Goal: Transaction & Acquisition: Book appointment/travel/reservation

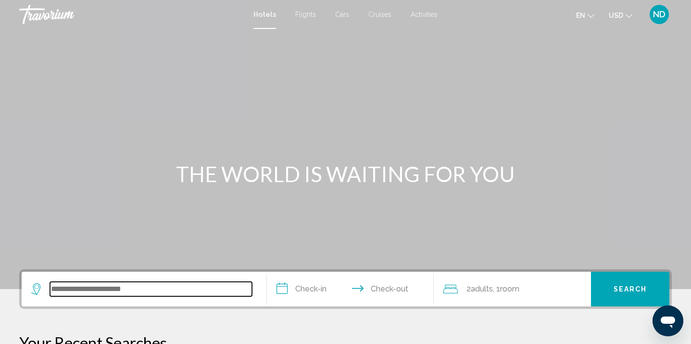
click at [154, 288] on input "Search widget" at bounding box center [151, 288] width 202 height 14
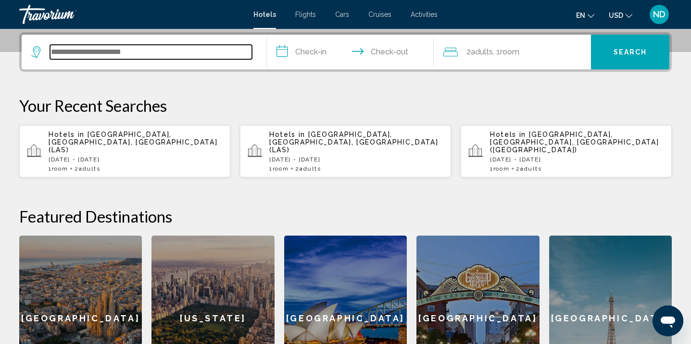
scroll to position [238, 0]
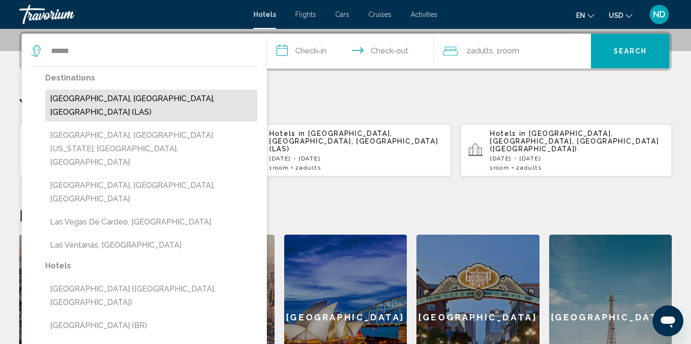
click at [166, 102] on button "[GEOGRAPHIC_DATA], [GEOGRAPHIC_DATA], [GEOGRAPHIC_DATA] (LAS)" at bounding box center [151, 105] width 212 height 32
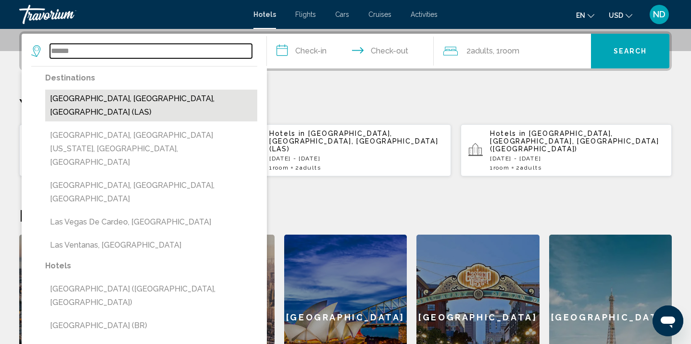
type input "**********"
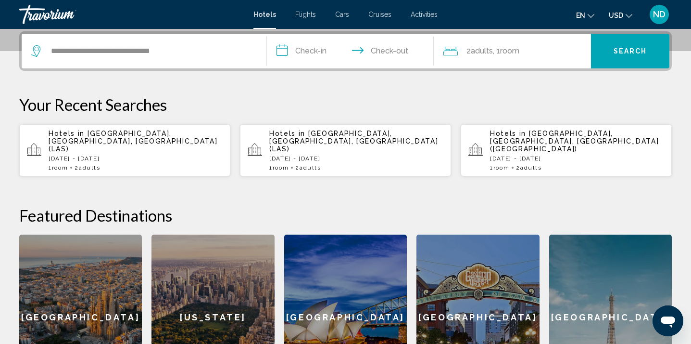
click at [303, 54] on input "**********" at bounding box center [352, 53] width 171 height 38
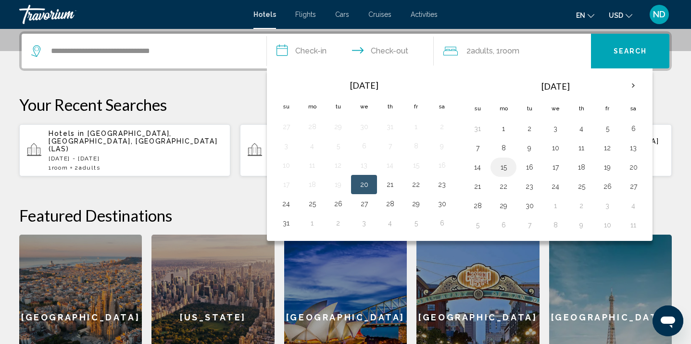
click at [505, 169] on button "15" at bounding box center [503, 166] width 15 height 13
click at [557, 167] on button "17" at bounding box center [555, 166] width 15 height 13
type input "**********"
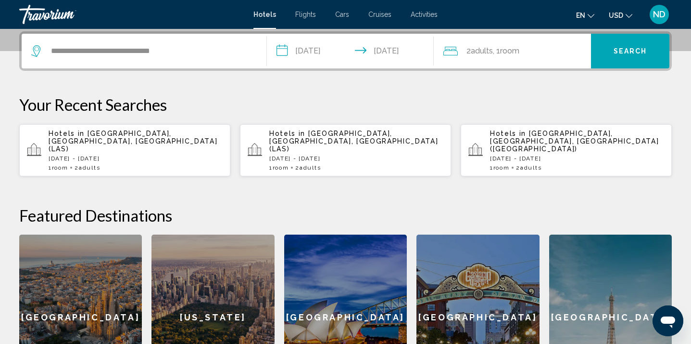
click at [613, 57] on button "Search" at bounding box center [630, 51] width 78 height 35
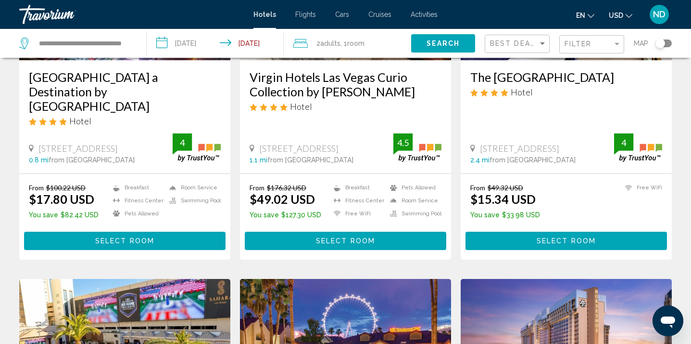
scroll to position [192, 0]
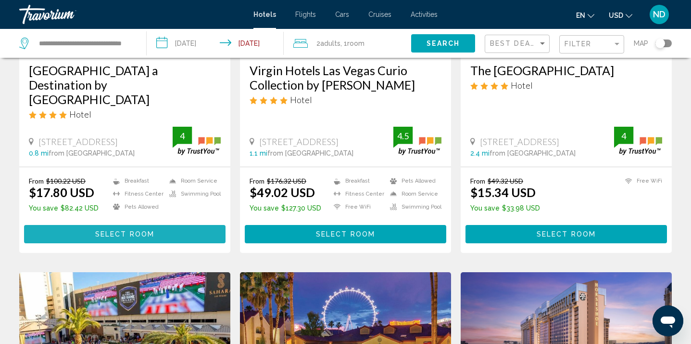
click at [133, 230] on span "Select Room" at bounding box center [124, 234] width 59 height 8
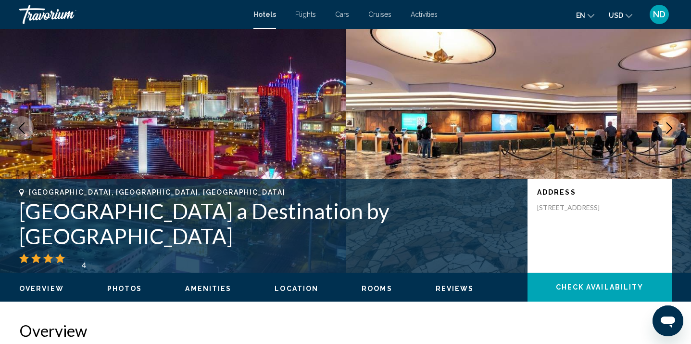
scroll to position [204, 0]
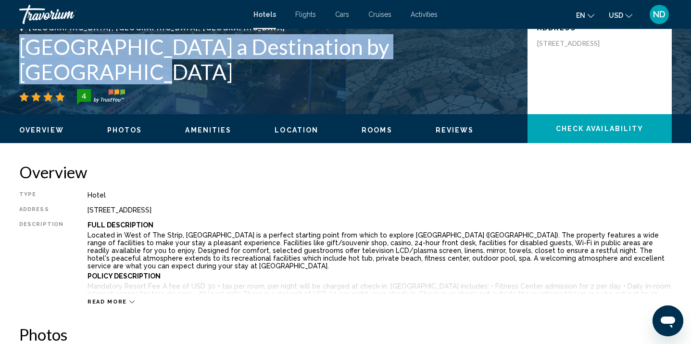
drag, startPoint x: 20, startPoint y: 72, endPoint x: 459, endPoint y: 67, distance: 439.8
click at [459, 67] on h1 "Rio Hotel & Casino a Destination by Hyatt Hotel" at bounding box center [268, 59] width 499 height 50
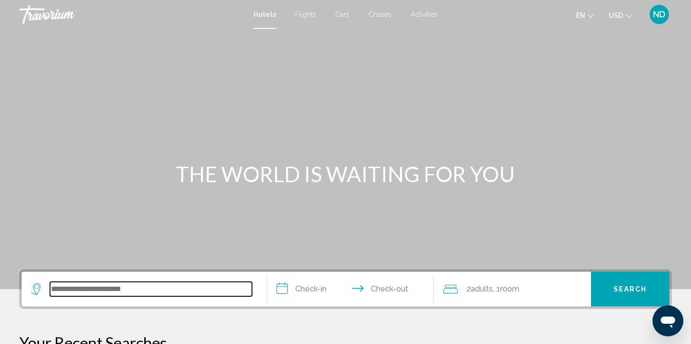
click at [113, 292] on input "Search widget" at bounding box center [151, 288] width 202 height 14
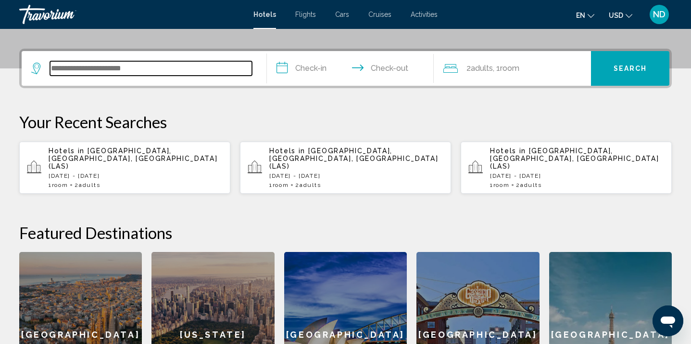
scroll to position [238, 0]
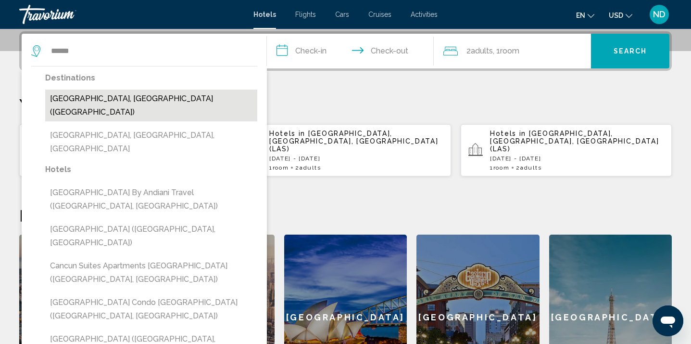
click at [143, 101] on button "Cancun, Mexico (CUN)" at bounding box center [151, 105] width 212 height 32
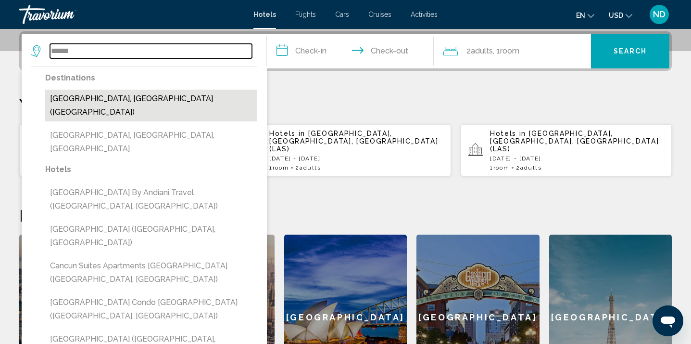
type input "**********"
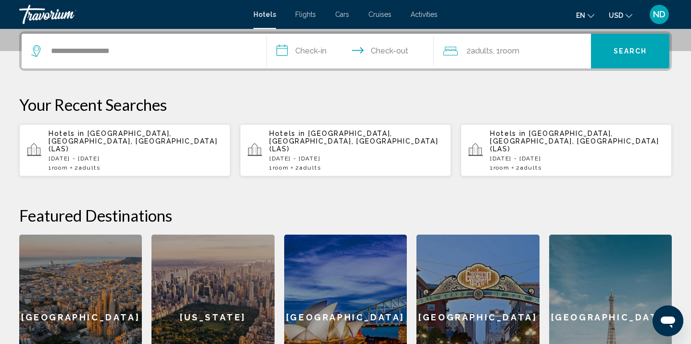
click at [319, 52] on input "**********" at bounding box center [352, 53] width 171 height 38
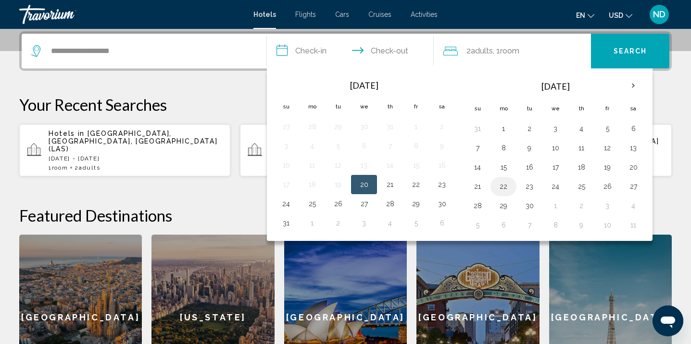
click at [506, 186] on button "22" at bounding box center [503, 185] width 15 height 13
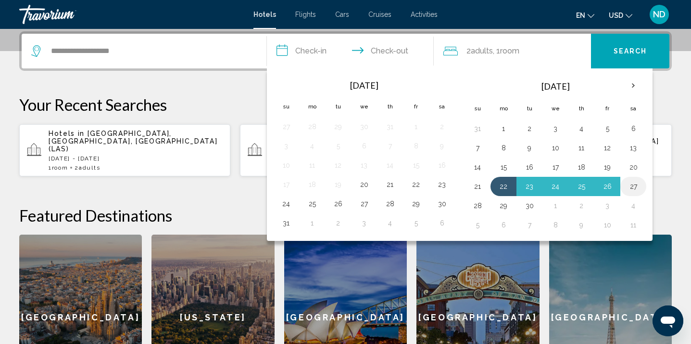
click at [633, 186] on button "27" at bounding box center [633, 185] width 15 height 13
type input "**********"
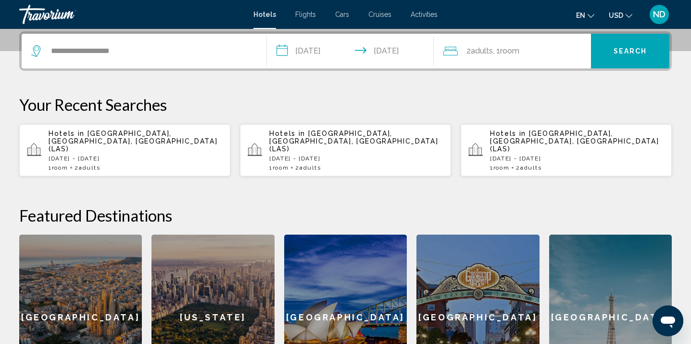
click at [632, 51] on span "Search" at bounding box center [631, 52] width 34 height 8
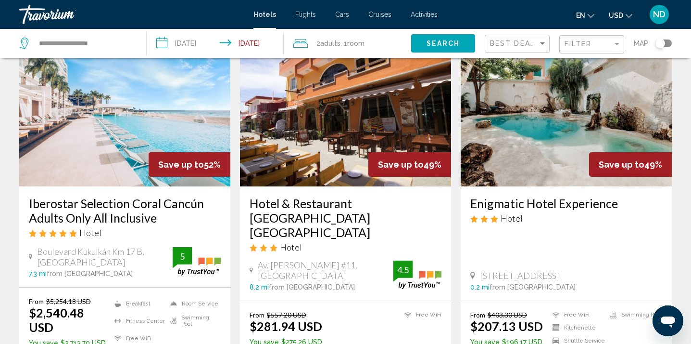
scroll to position [430, 0]
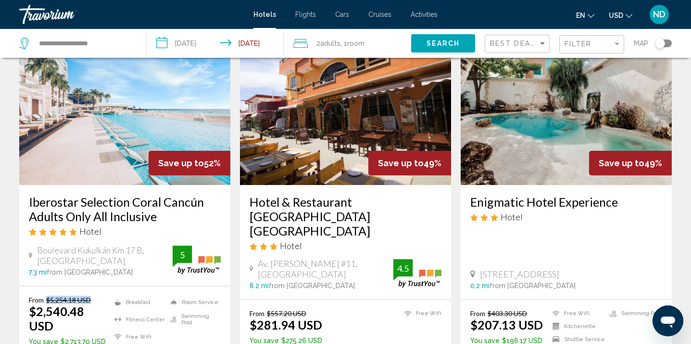
drag, startPoint x: 48, startPoint y: 289, endPoint x: 90, endPoint y: 287, distance: 42.4
click at [90, 295] on del "$5,254.18 USD" at bounding box center [68, 299] width 45 height 8
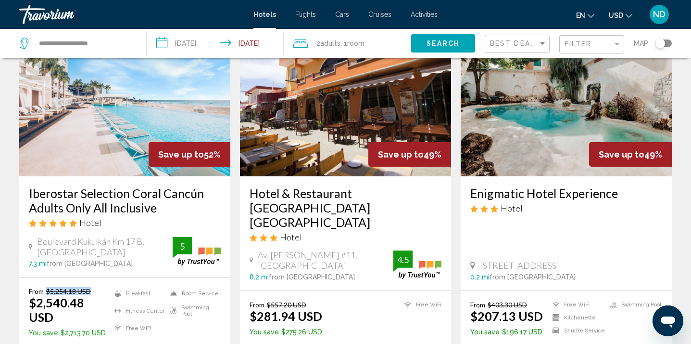
scroll to position [454, 0]
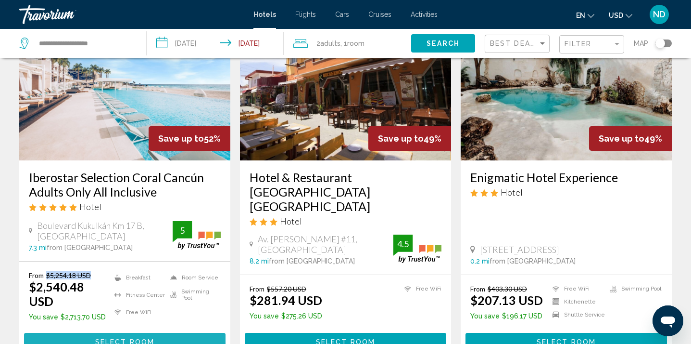
click at [120, 338] on span "Select Room" at bounding box center [124, 342] width 59 height 8
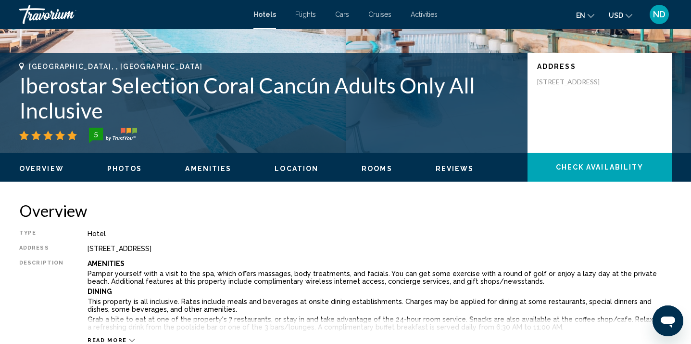
scroll to position [171, 0]
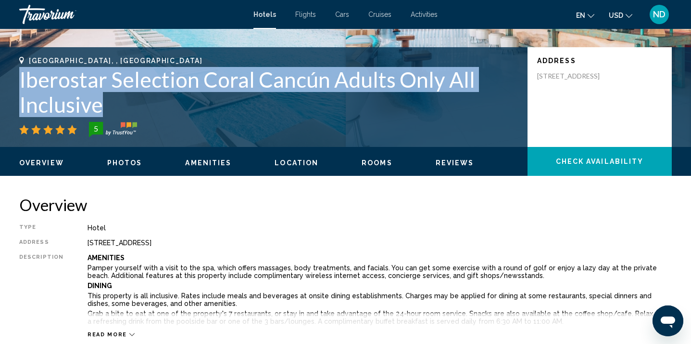
drag, startPoint x: 101, startPoint y: 108, endPoint x: 21, endPoint y: 86, distance: 83.0
click at [20, 86] on h1 "Iberostar Selection Coral Cancún Adults Only All Inclusive" at bounding box center [268, 92] width 499 height 50
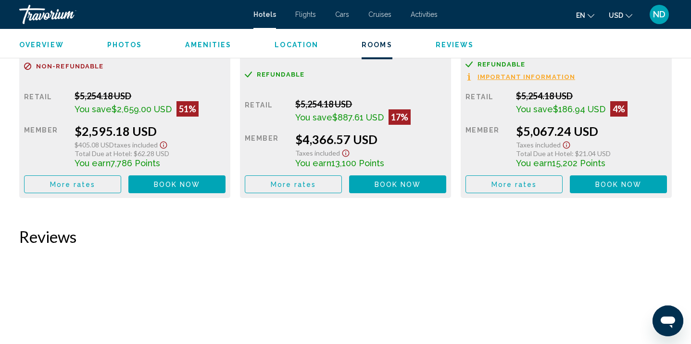
scroll to position [1492, 0]
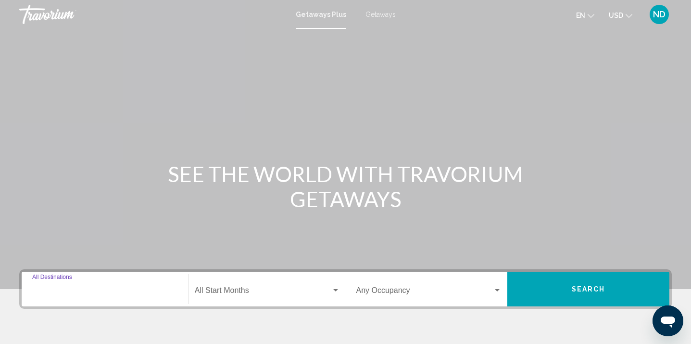
click at [99, 292] on input "Destination All Destinations" at bounding box center [105, 292] width 146 height 9
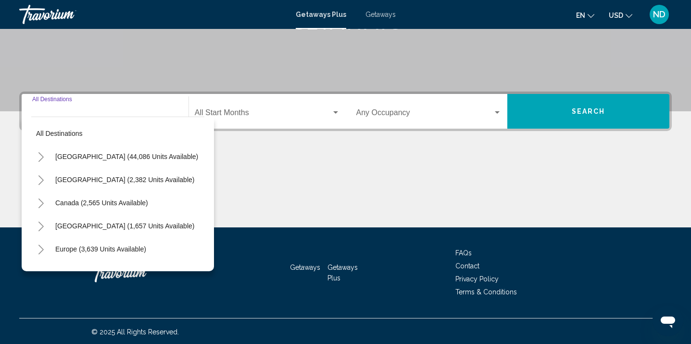
scroll to position [179, 0]
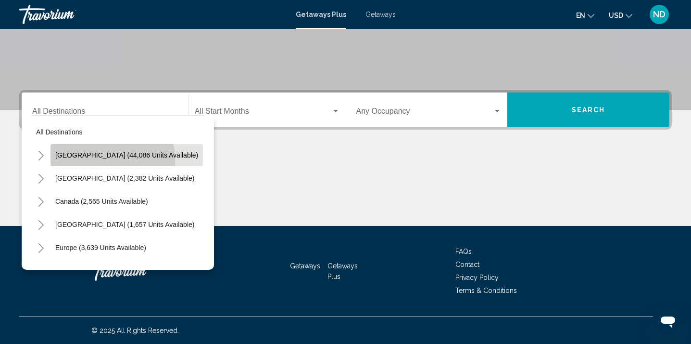
click at [85, 161] on button "United States (44,086 units available)" at bounding box center [127, 155] width 153 height 22
type input "**********"
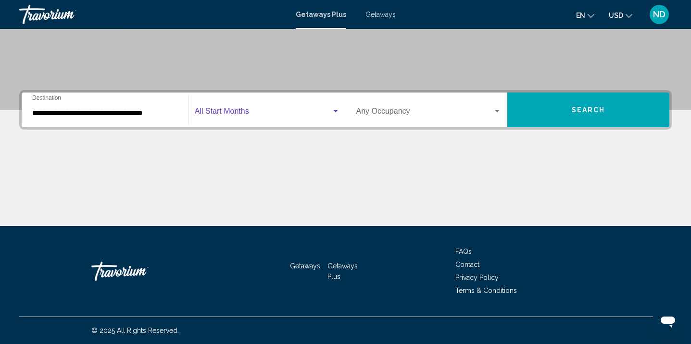
click at [292, 115] on span "Search widget" at bounding box center [263, 113] width 137 height 9
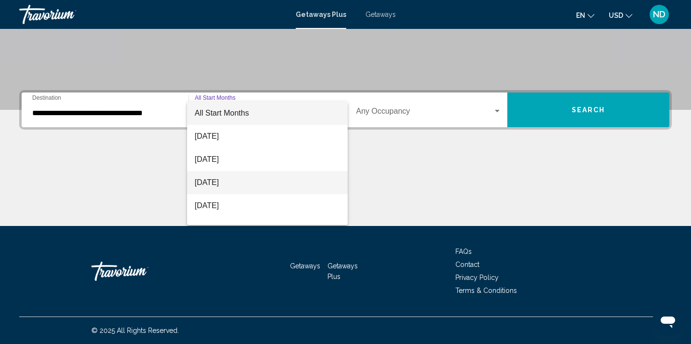
click at [269, 179] on span "October 2025" at bounding box center [267, 182] width 145 height 23
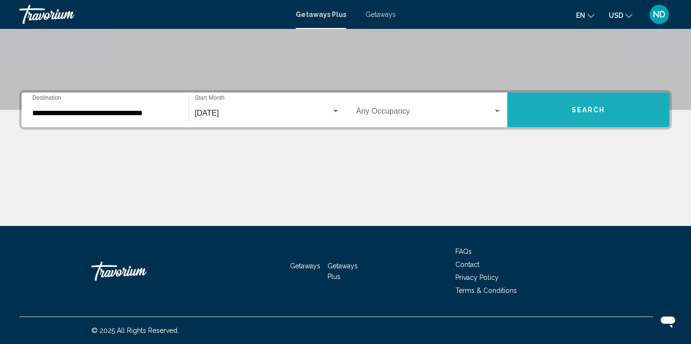
click at [567, 111] on button "Search" at bounding box center [589, 109] width 162 height 35
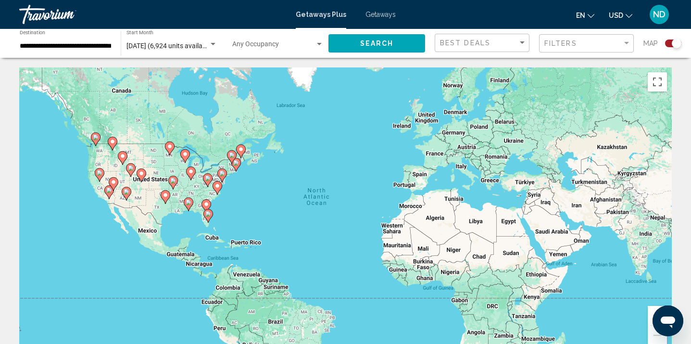
click at [652, 312] on button "Zoom in" at bounding box center [657, 315] width 19 height 19
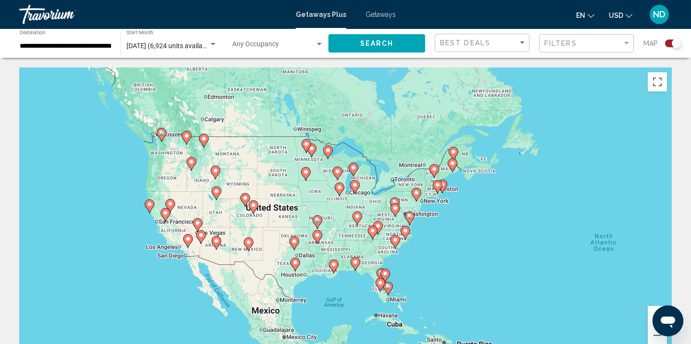
drag, startPoint x: 244, startPoint y: 183, endPoint x: 562, endPoint y: 244, distance: 322.9
click at [562, 244] on div "To activate drag with keyboard, press Alt + Enter. Once in keyboard drag state,…" at bounding box center [345, 211] width 653 height 289
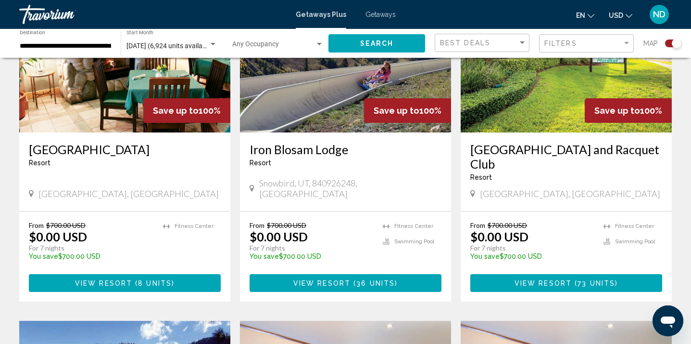
scroll to position [508, 0]
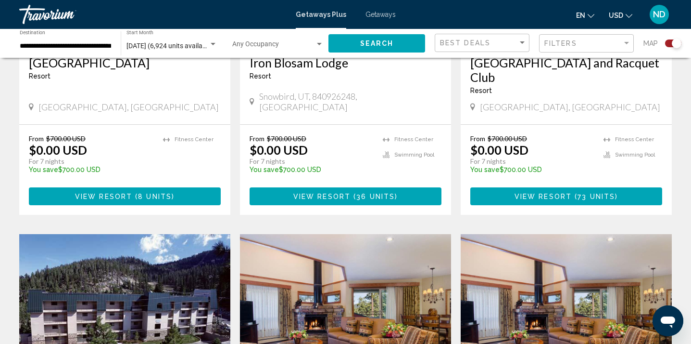
click at [136, 197] on span "( 8 units )" at bounding box center [153, 196] width 42 height 8
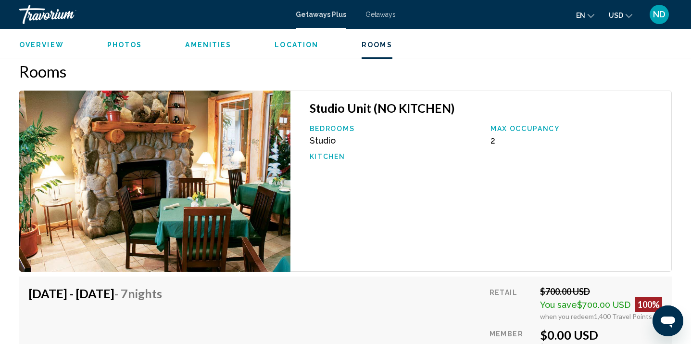
scroll to position [1519, 0]
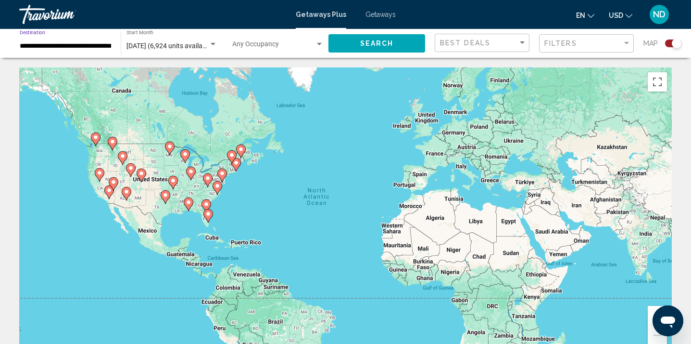
click at [86, 47] on input "**********" at bounding box center [65, 46] width 91 height 8
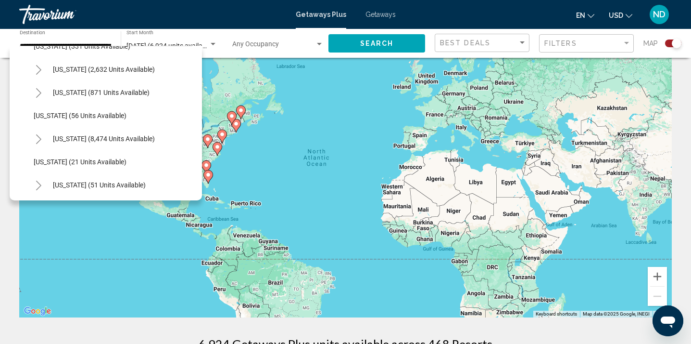
scroll to position [102, 0]
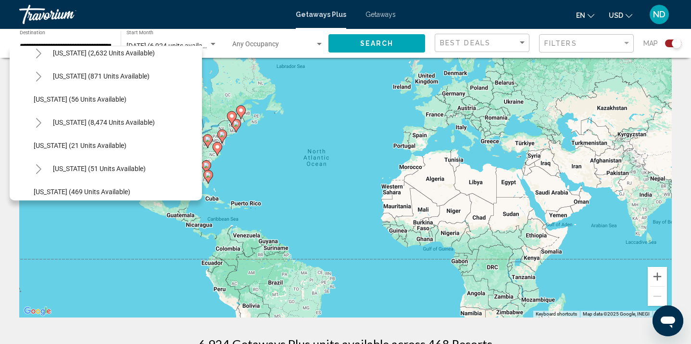
click at [38, 123] on icon "Toggle Florida (8,474 units available)" at bounding box center [38, 123] width 7 height 10
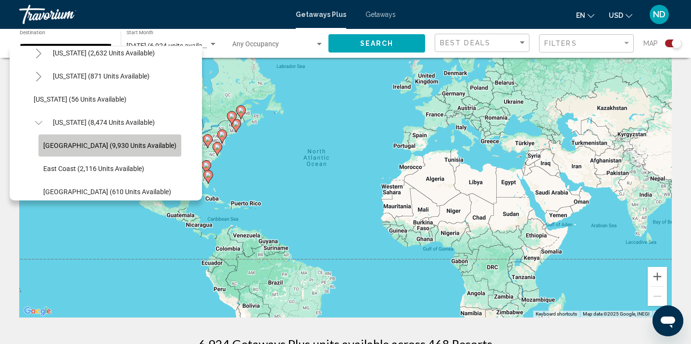
click at [94, 146] on span "Orlando & Disney Area (9,930 units available)" at bounding box center [109, 145] width 133 height 8
type input "**********"
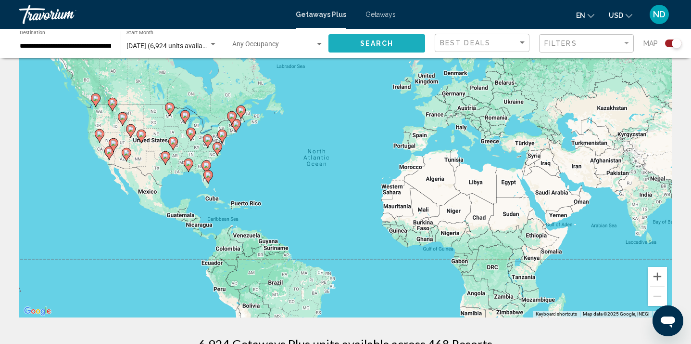
click at [355, 44] on button "Search" at bounding box center [377, 43] width 97 height 18
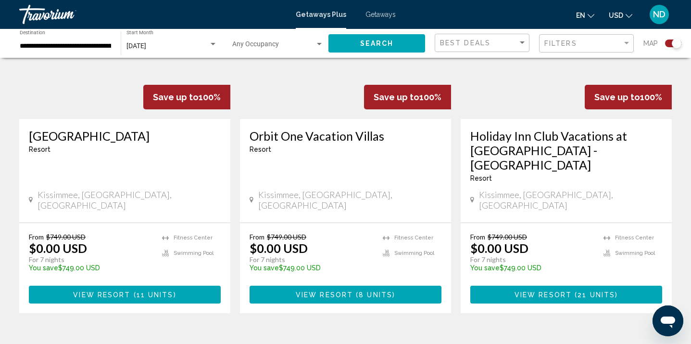
scroll to position [1154, 0]
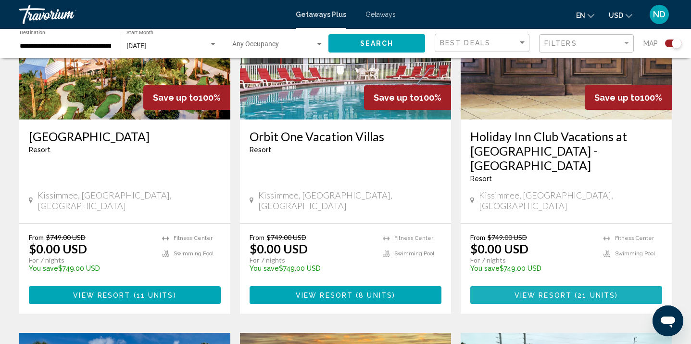
click at [578, 291] on span "21 units" at bounding box center [597, 295] width 38 height 8
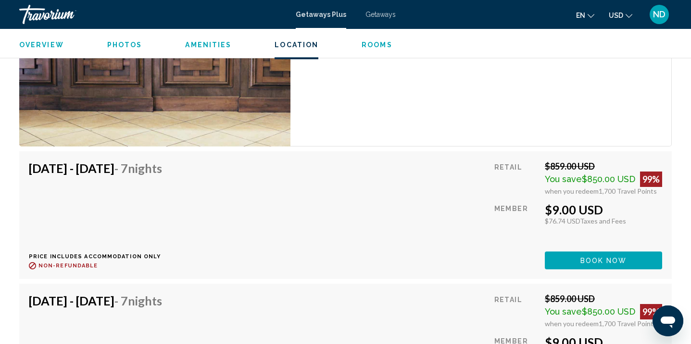
scroll to position [2144, 0]
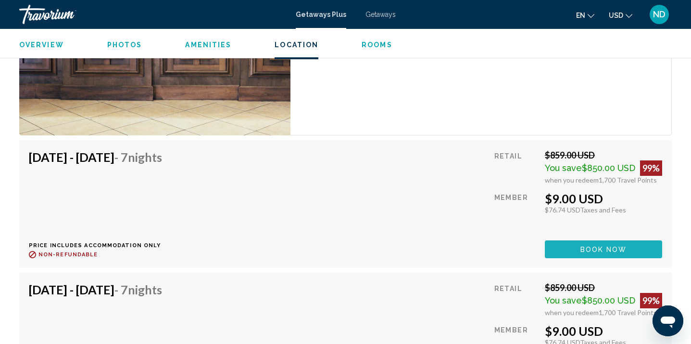
click at [590, 245] on span "Book now" at bounding box center [604, 249] width 47 height 8
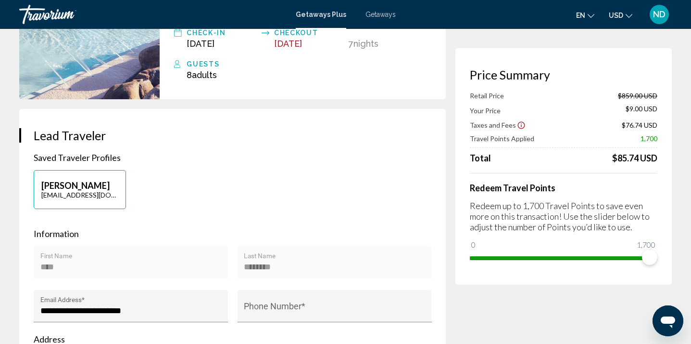
scroll to position [25, 0]
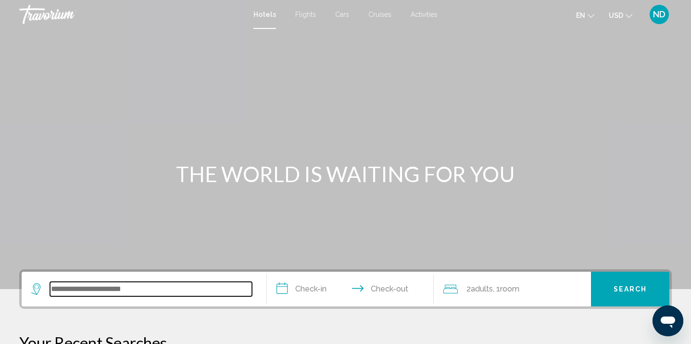
click at [128, 288] on input "Search widget" at bounding box center [151, 288] width 202 height 14
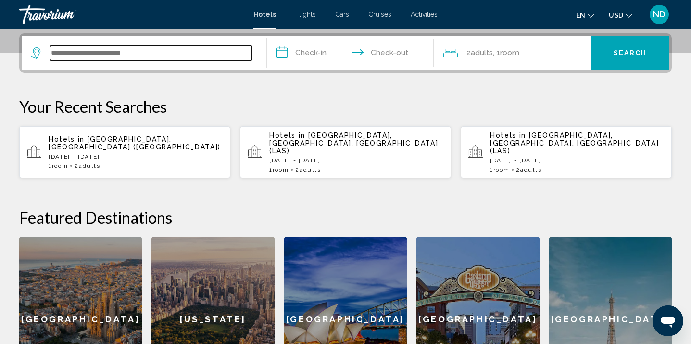
scroll to position [238, 0]
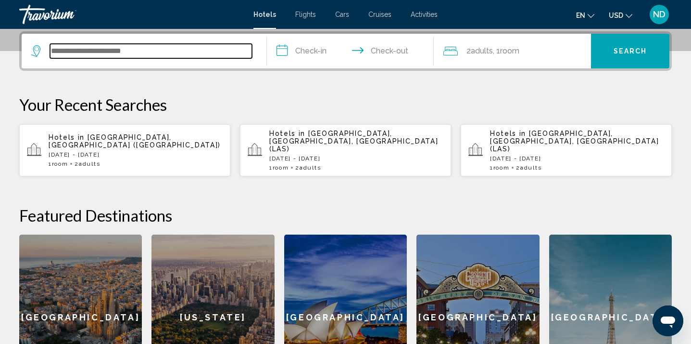
click at [162, 51] on input "Search widget" at bounding box center [151, 51] width 202 height 14
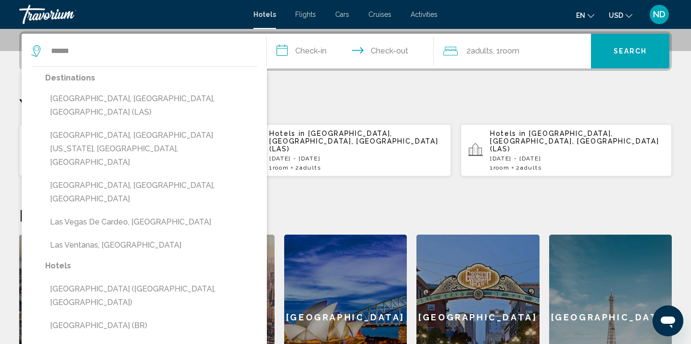
click at [113, 102] on button "[GEOGRAPHIC_DATA], [GEOGRAPHIC_DATA], [GEOGRAPHIC_DATA] (LAS)" at bounding box center [151, 105] width 212 height 32
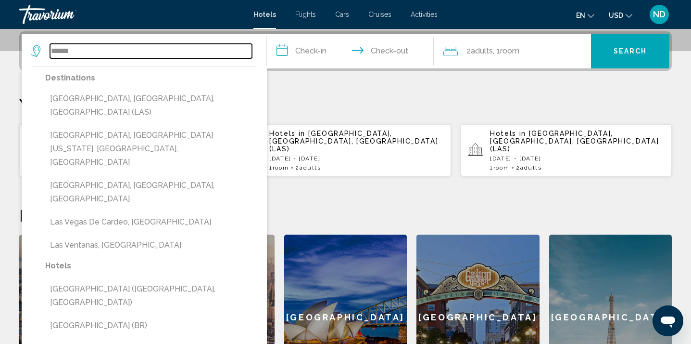
type input "**********"
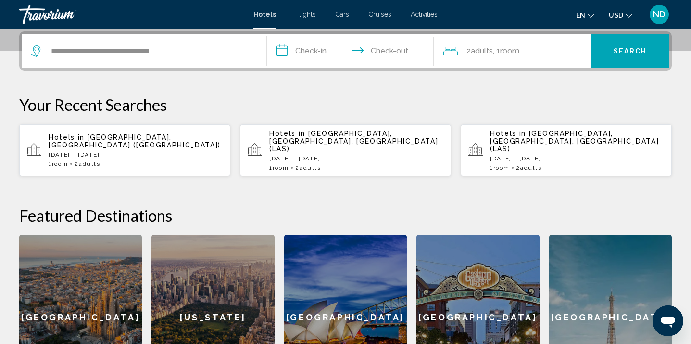
click at [314, 54] on input "**********" at bounding box center [352, 53] width 171 height 38
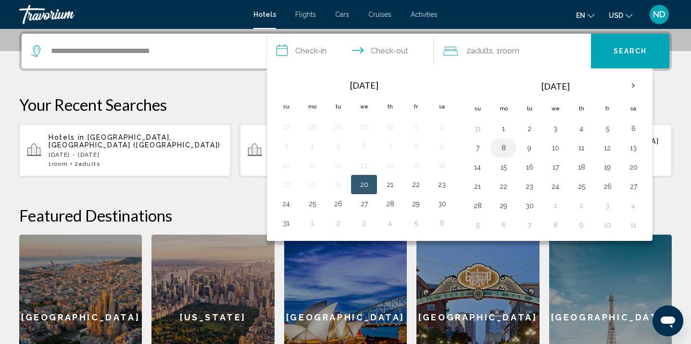
click at [506, 151] on button "8" at bounding box center [503, 147] width 15 height 13
click at [557, 148] on button "10" at bounding box center [555, 147] width 15 height 13
type input "**********"
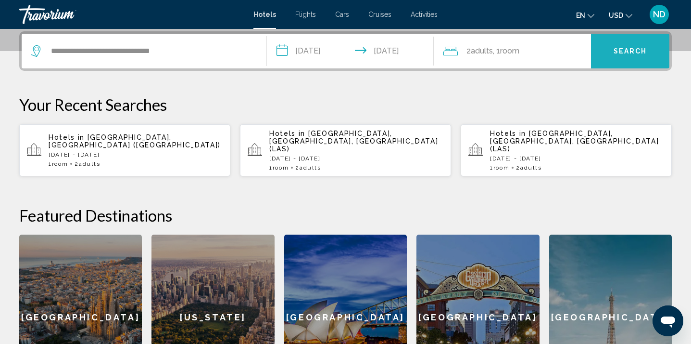
click at [633, 52] on span "Search" at bounding box center [631, 52] width 34 height 8
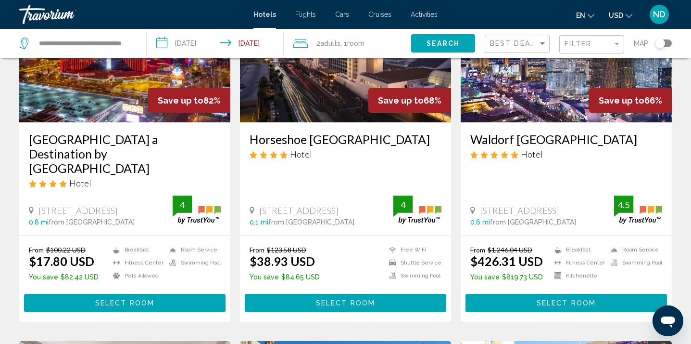
scroll to position [126, 0]
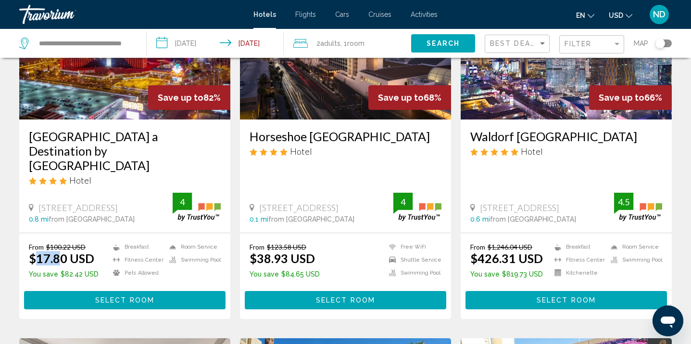
drag, startPoint x: 38, startPoint y: 245, endPoint x: 86, endPoint y: 246, distance: 47.2
click at [58, 251] on ins "$17.80 USD" at bounding box center [61, 258] width 65 height 14
drag, startPoint x: 478, startPoint y: 245, endPoint x: 504, endPoint y: 243, distance: 26.1
click at [504, 251] on ins "$426.31 USD" at bounding box center [507, 258] width 73 height 14
drag, startPoint x: 493, startPoint y: 234, endPoint x: 518, endPoint y: 232, distance: 25.1
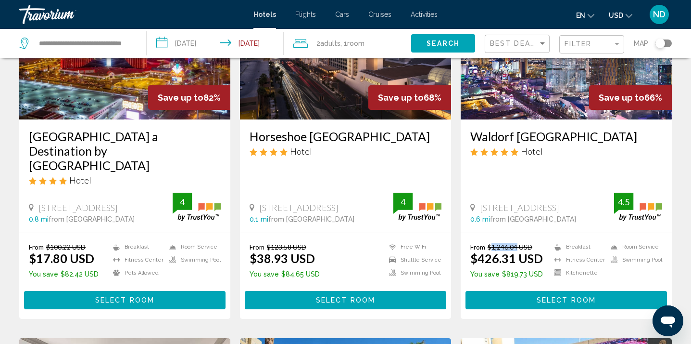
click at [518, 243] on del "$1,246.04 USD" at bounding box center [510, 247] width 45 height 8
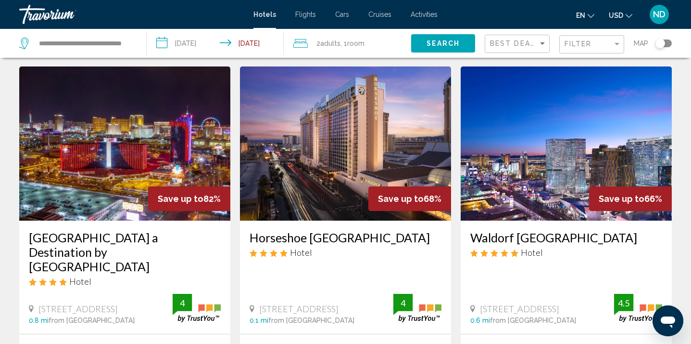
scroll to position [0, 0]
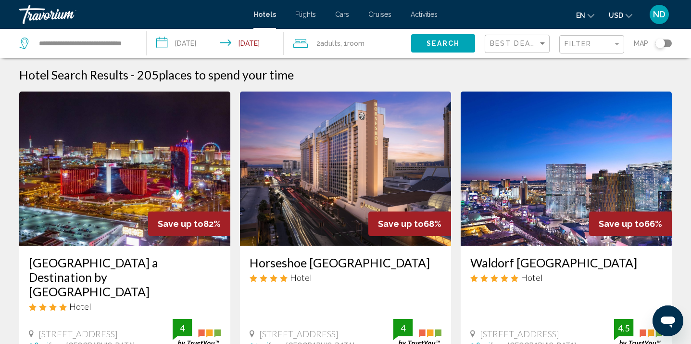
click at [554, 196] on img "Main content" at bounding box center [566, 168] width 211 height 154
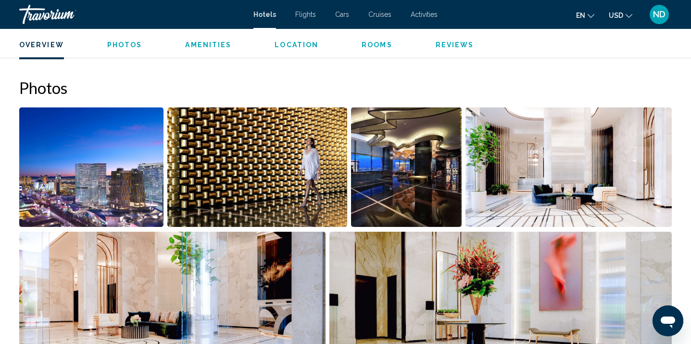
scroll to position [455, 0]
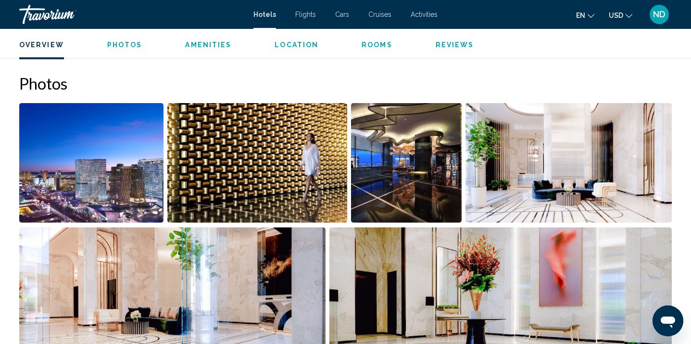
click at [434, 172] on img "Open full-screen image slider" at bounding box center [406, 162] width 111 height 119
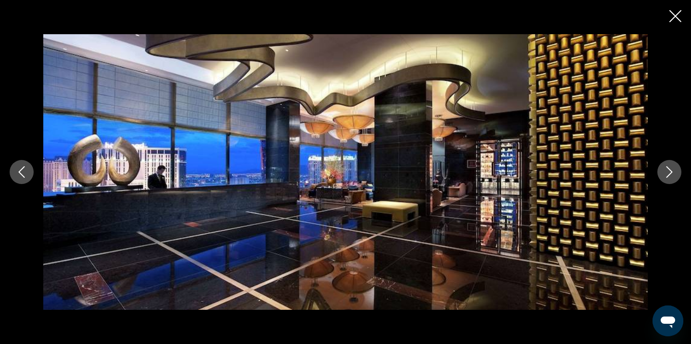
click at [669, 175] on icon "Next image" at bounding box center [670, 172] width 6 height 12
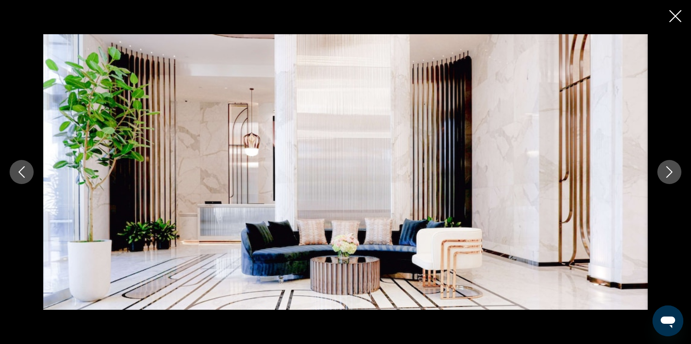
click at [669, 175] on icon "Next image" at bounding box center [670, 172] width 6 height 12
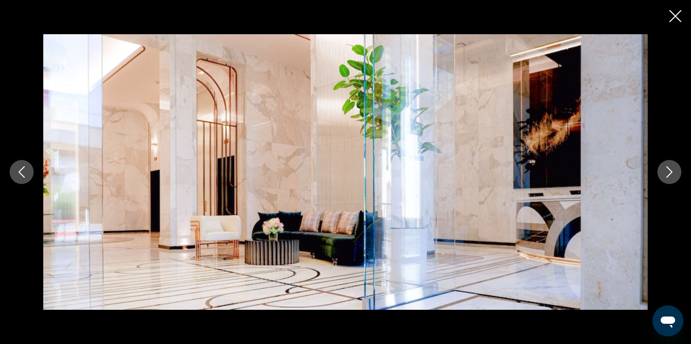
click at [669, 175] on icon "Next image" at bounding box center [670, 172] width 6 height 12
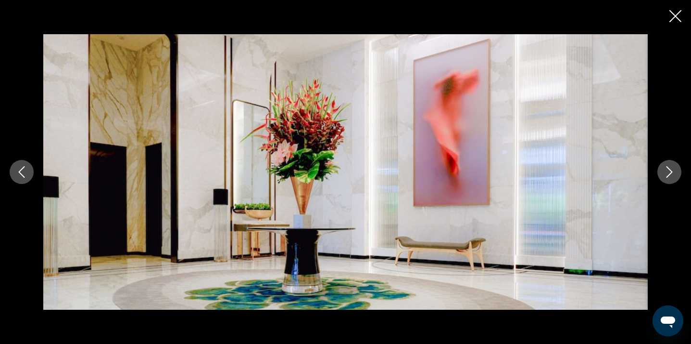
click at [669, 175] on icon "Next image" at bounding box center [670, 172] width 6 height 12
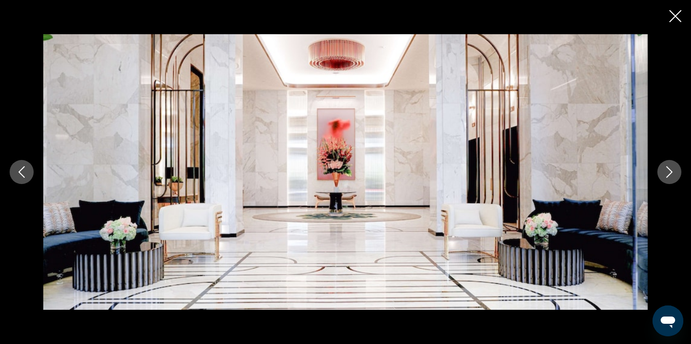
click at [669, 175] on icon "Next image" at bounding box center [670, 172] width 6 height 12
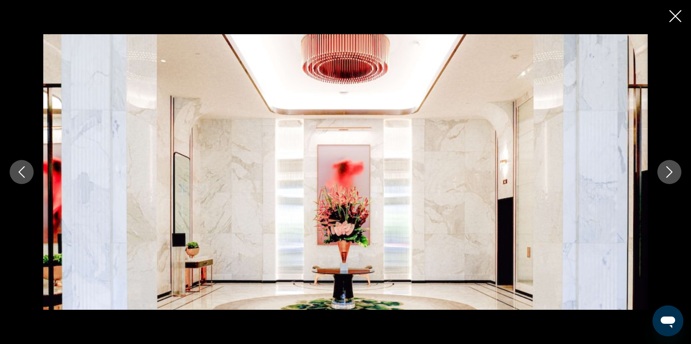
click at [669, 175] on icon "Next image" at bounding box center [670, 172] width 6 height 12
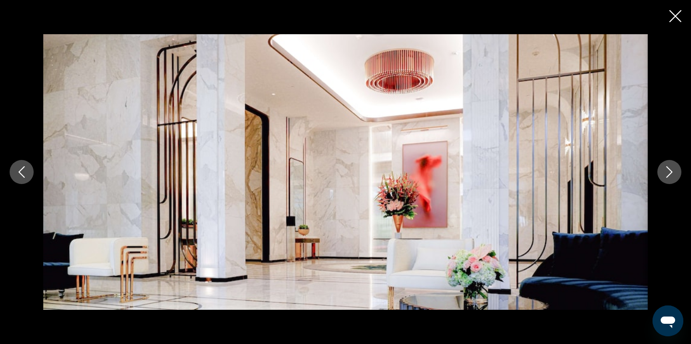
click at [679, 19] on icon "Close slideshow" at bounding box center [676, 16] width 12 height 12
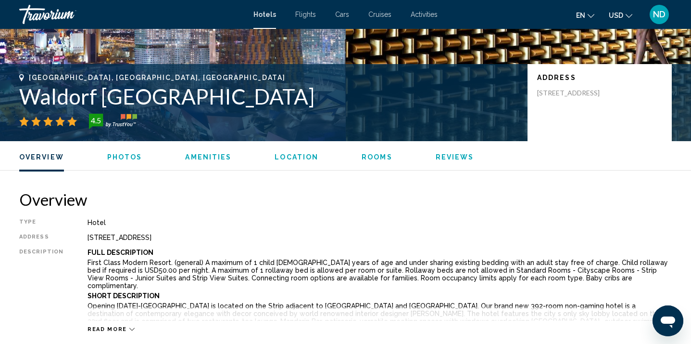
scroll to position [88, 0]
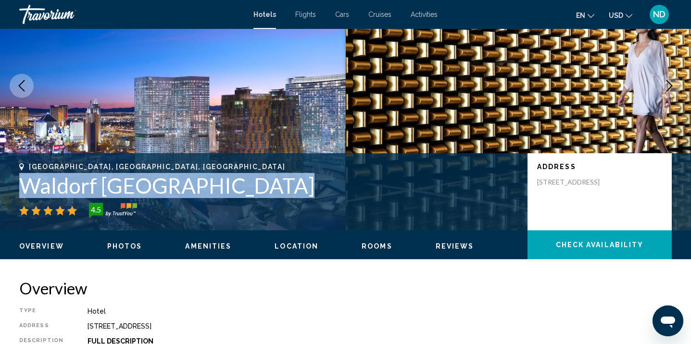
drag, startPoint x: 23, startPoint y: 186, endPoint x: 263, endPoint y: 187, distance: 240.6
click at [263, 187] on h1 "Waldorf Astoria Las Vegas" at bounding box center [268, 185] width 499 height 25
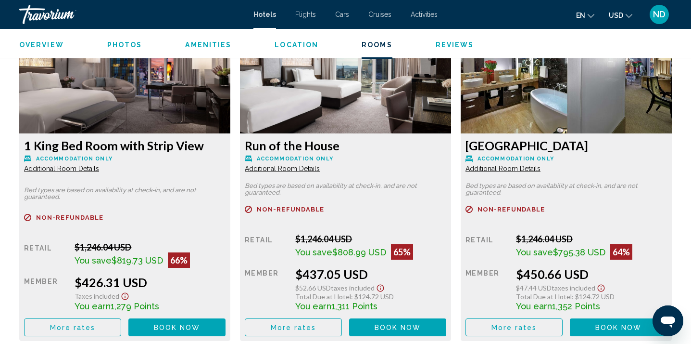
scroll to position [1370, 0]
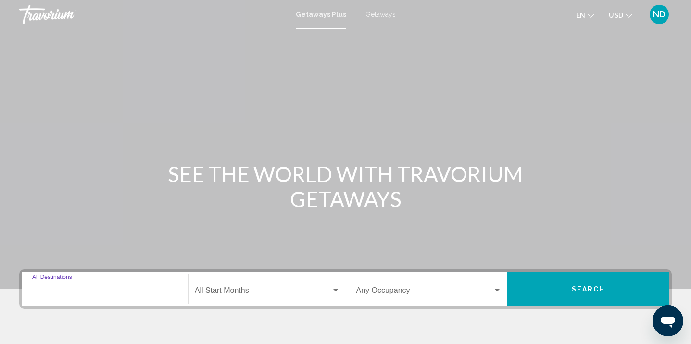
click at [96, 290] on input "Destination All Destinations" at bounding box center [105, 292] width 146 height 9
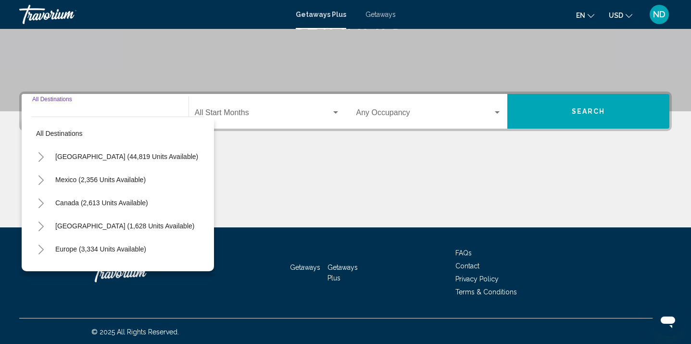
scroll to position [179, 0]
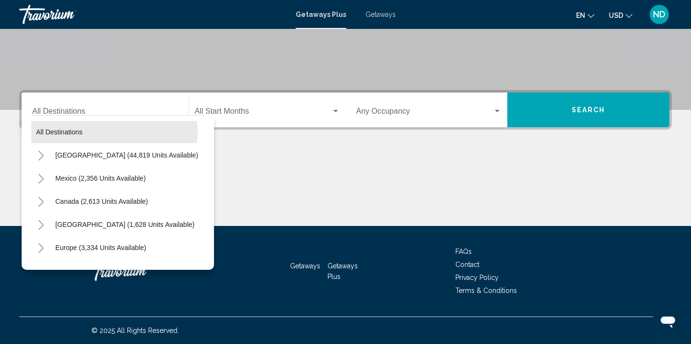
drag, startPoint x: 100, startPoint y: 133, endPoint x: 111, endPoint y: 131, distance: 11.7
click at [100, 133] on button "All destinations" at bounding box center [117, 132] width 173 height 22
type input "**********"
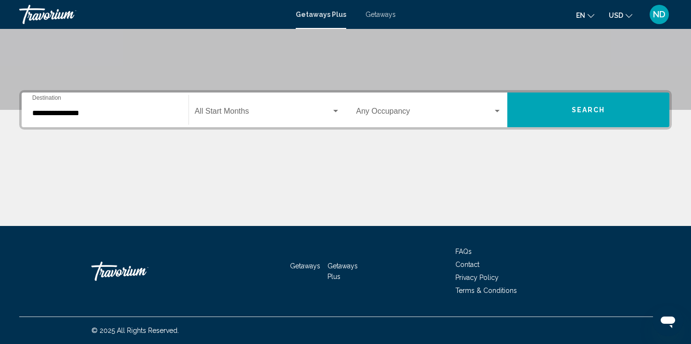
click at [519, 110] on button "Search" at bounding box center [589, 109] width 162 height 35
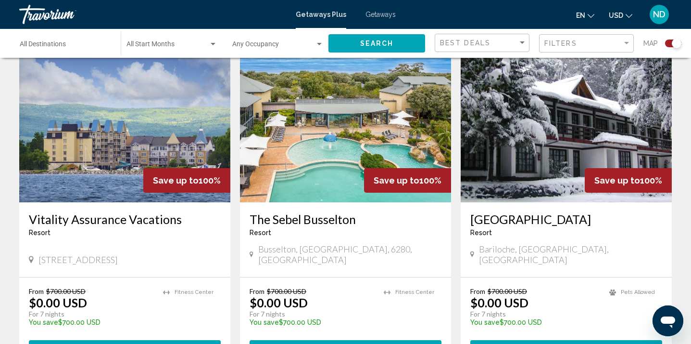
scroll to position [413, 0]
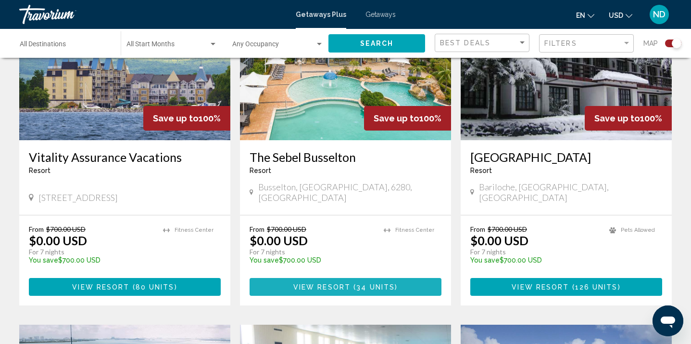
click at [361, 283] on span "34 units" at bounding box center [376, 287] width 38 height 8
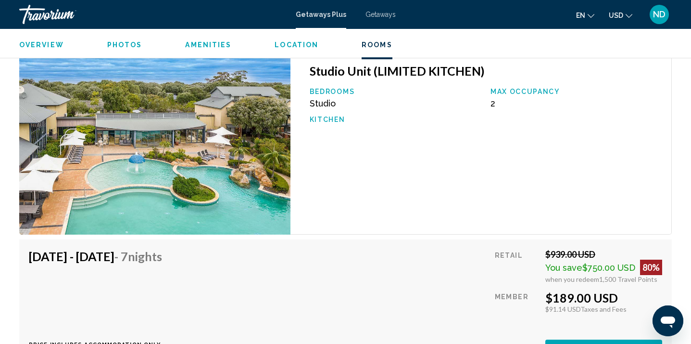
scroll to position [1529, 0]
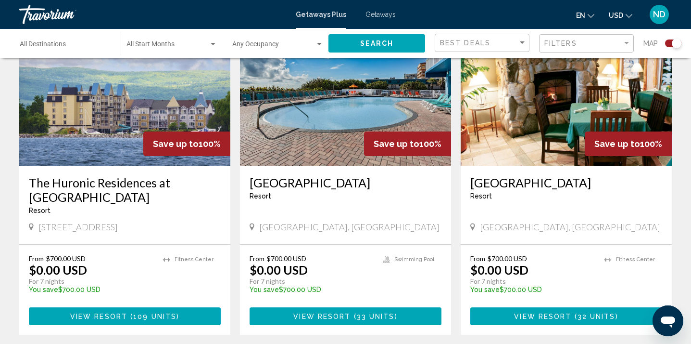
scroll to position [1428, 0]
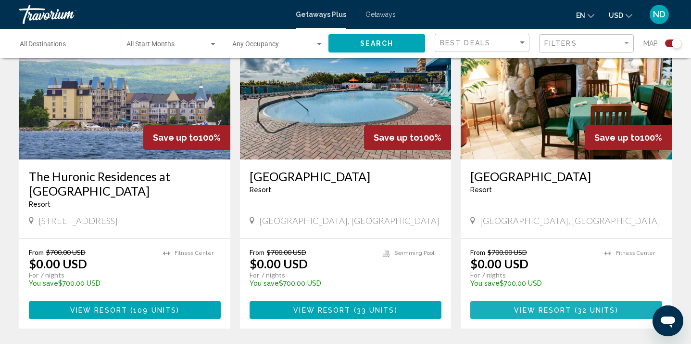
click at [564, 306] on span "View Resort" at bounding box center [542, 310] width 57 height 8
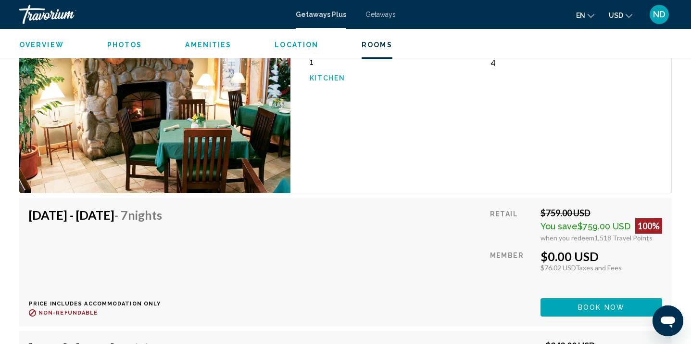
scroll to position [3097, 0]
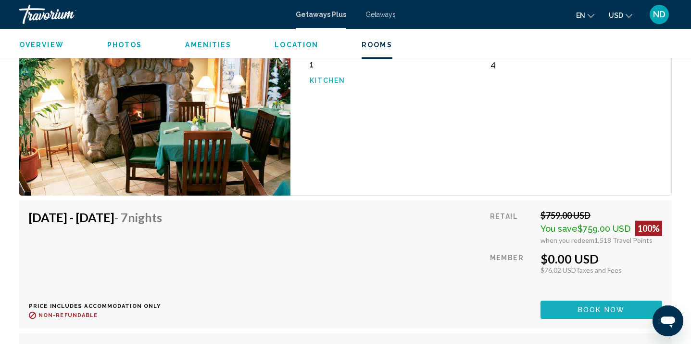
click at [587, 306] on span "Book now" at bounding box center [601, 310] width 47 height 8
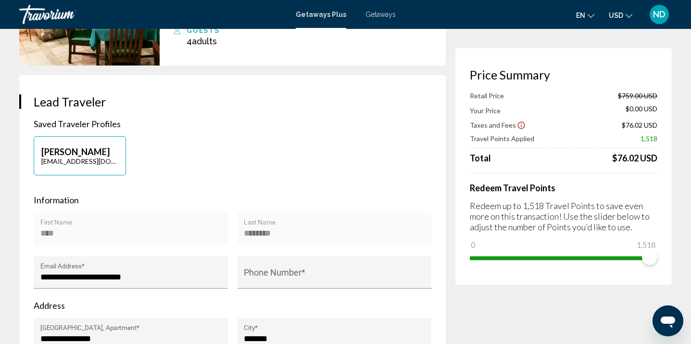
scroll to position [251, 0]
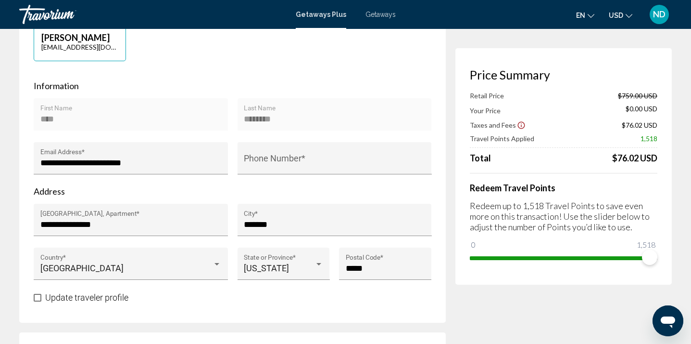
scroll to position [1, 0]
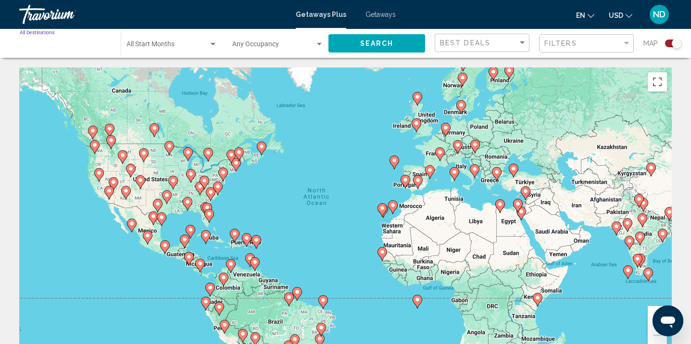
click at [55, 43] on input "Destination All Destinations" at bounding box center [65, 46] width 91 height 8
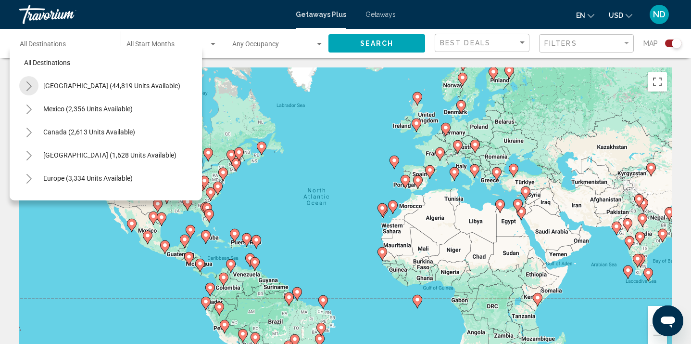
click at [30, 87] on icon "Toggle United States (44,819 units available)" at bounding box center [29, 86] width 7 height 10
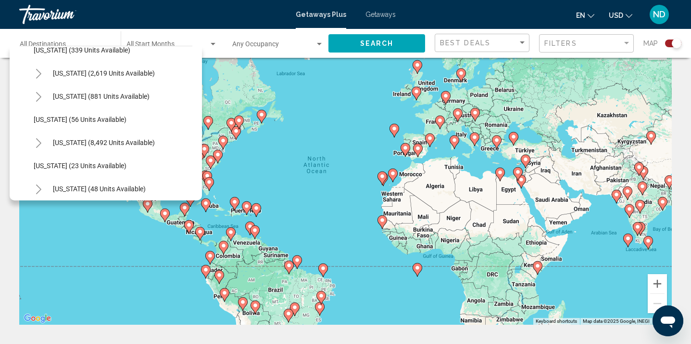
scroll to position [77, 0]
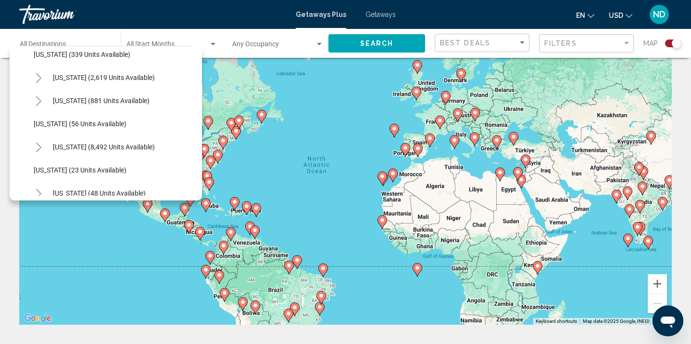
click at [38, 149] on icon "Toggle Florida (8,492 units available)" at bounding box center [38, 147] width 7 height 10
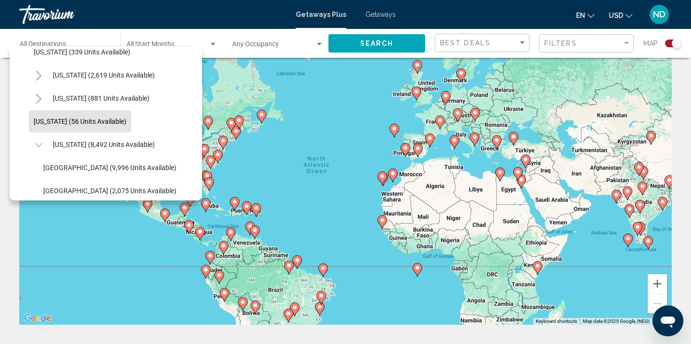
scroll to position [83, 0]
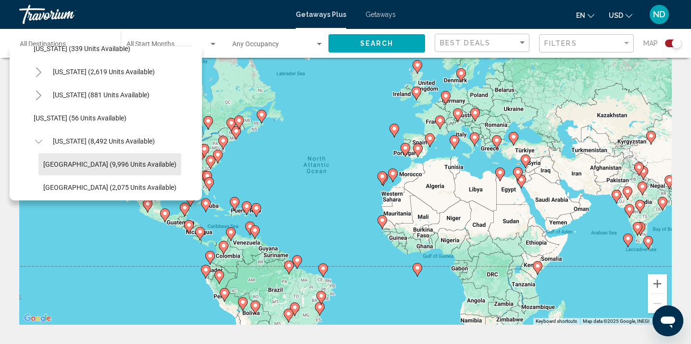
click at [111, 167] on span "[GEOGRAPHIC_DATA] (9,996 units available)" at bounding box center [109, 164] width 133 height 8
type input "**********"
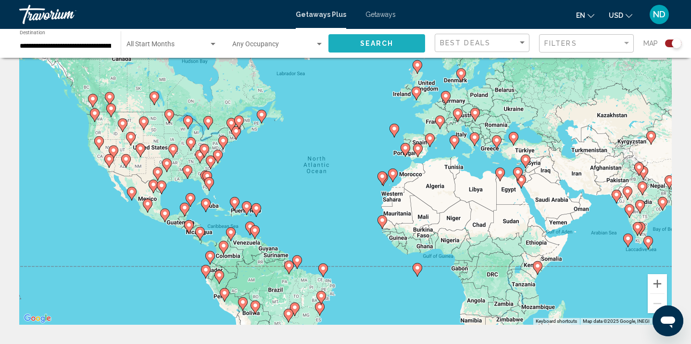
click at [383, 49] on button "Search" at bounding box center [377, 43] width 97 height 18
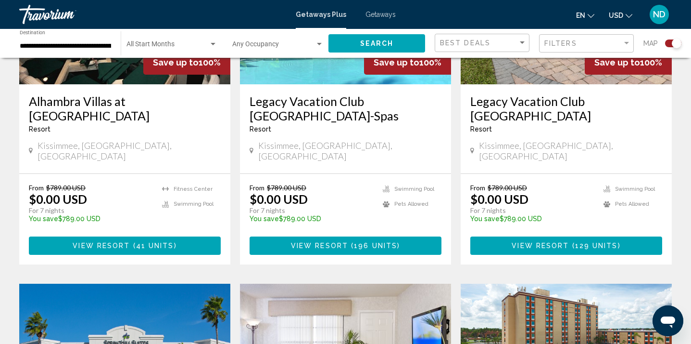
scroll to position [750, 0]
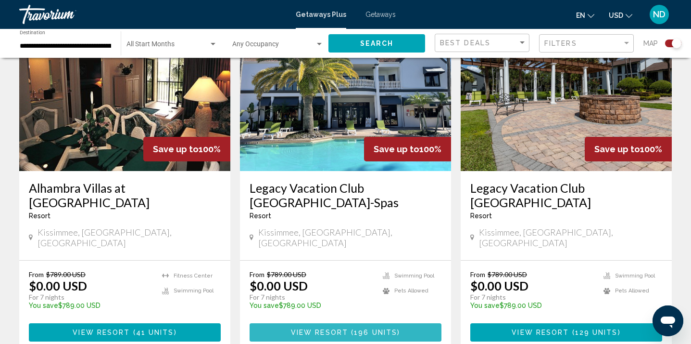
click at [332, 329] on span "View Resort" at bounding box center [319, 333] width 57 height 8
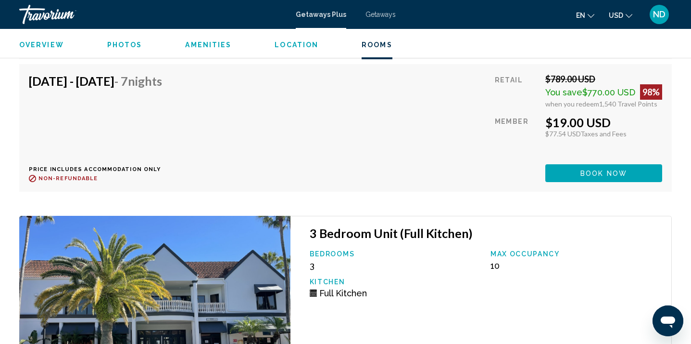
scroll to position [12151, 0]
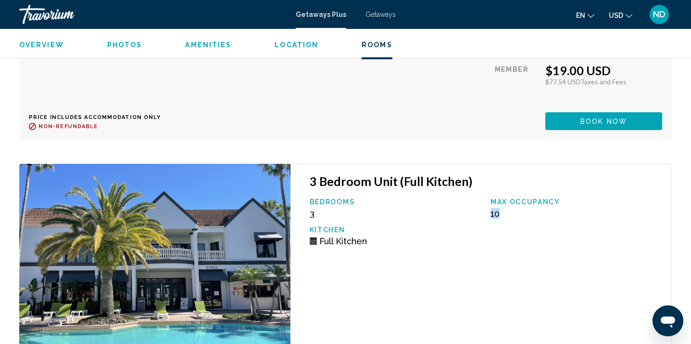
drag, startPoint x: 503, startPoint y: 199, endPoint x: 490, endPoint y: 198, distance: 13.0
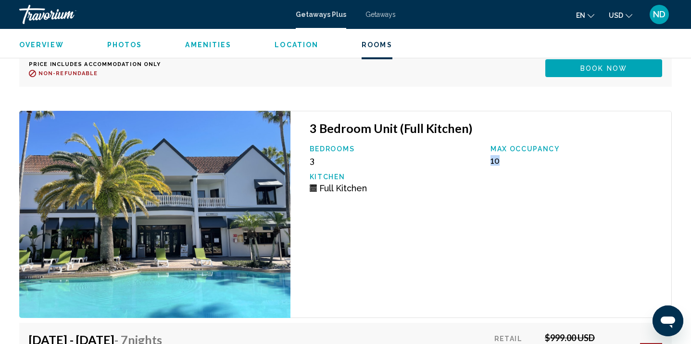
scroll to position [12326, 0]
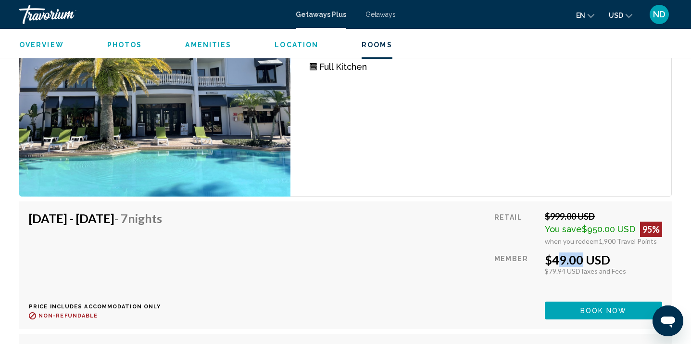
drag, startPoint x: 550, startPoint y: 240, endPoint x: 573, endPoint y: 240, distance: 22.6
click at [584, 306] on span "Book now" at bounding box center [604, 310] width 47 height 8
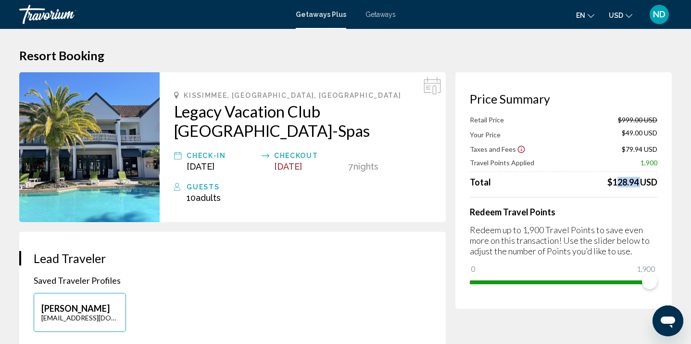
drag, startPoint x: 612, startPoint y: 186, endPoint x: 637, endPoint y: 184, distance: 25.1
click at [637, 184] on div "$128.94 USD" at bounding box center [633, 182] width 50 height 11
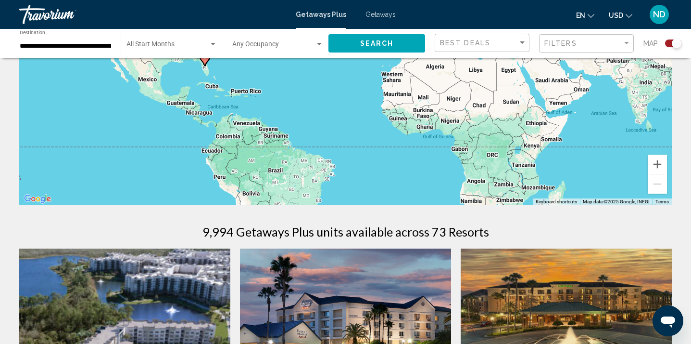
scroll to position [139, 0]
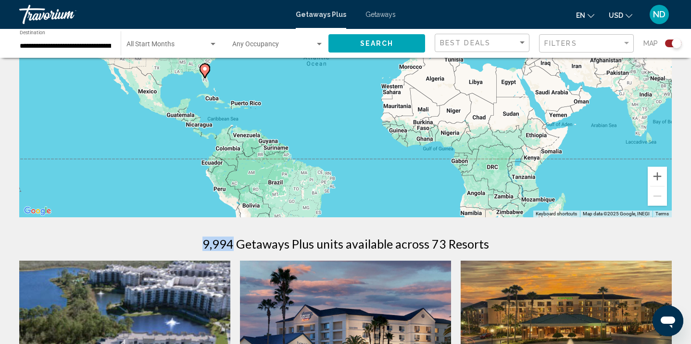
drag, startPoint x: 206, startPoint y: 247, endPoint x: 234, endPoint y: 248, distance: 27.9
click at [234, 248] on h1 "9,994 Getaways Plus units available across 73 Resorts" at bounding box center [346, 243] width 287 height 14
drag, startPoint x: 431, startPoint y: 242, endPoint x: 485, endPoint y: 244, distance: 54.9
click at [485, 244] on h1 "9,994 Getaways Plus units available across 73 Resorts" at bounding box center [346, 243] width 287 height 14
click at [505, 247] on div "9,994 Getaways Plus units available across 73 Resorts" at bounding box center [345, 243] width 653 height 14
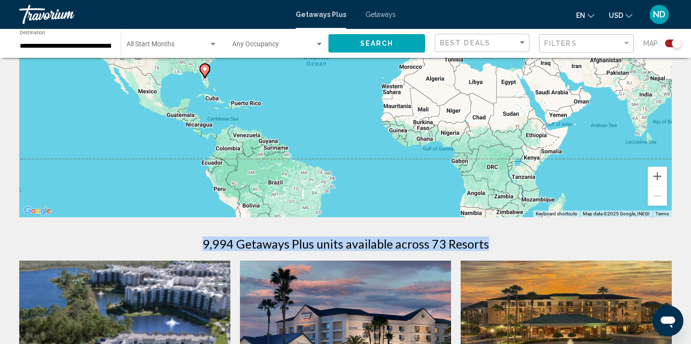
drag, startPoint x: 502, startPoint y: 245, endPoint x: 206, endPoint y: 243, distance: 295.4
click at [206, 243] on div "9,994 Getaways Plus units available across 73 Resorts" at bounding box center [345, 243] width 653 height 14
